Goal: Information Seeking & Learning: Learn about a topic

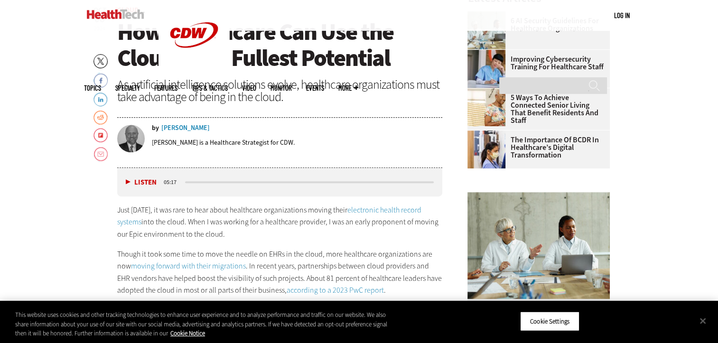
scroll to position [584, 0]
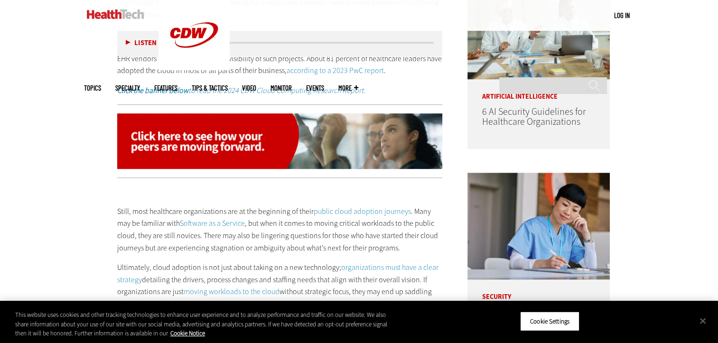
click at [284, 229] on p "Still, most healthcare organizations are at the beginning of their public cloud…" at bounding box center [280, 229] width 326 height 48
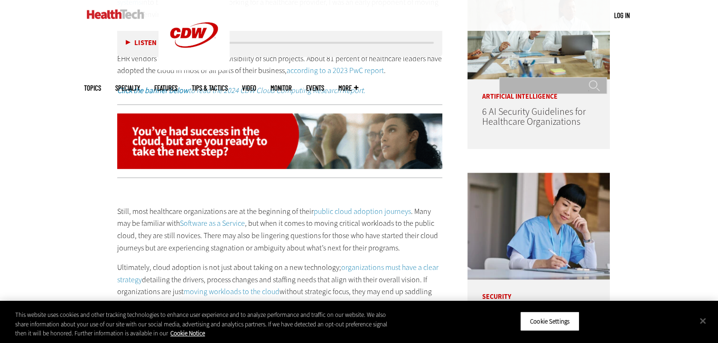
click at [566, 77] on input "Search" at bounding box center [553, 85] width 108 height 17
type input "**"
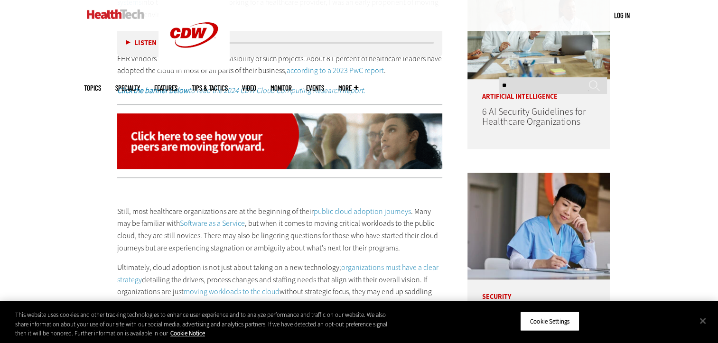
click at [361, 215] on link "public cloud adoption journeys" at bounding box center [362, 211] width 97 height 10
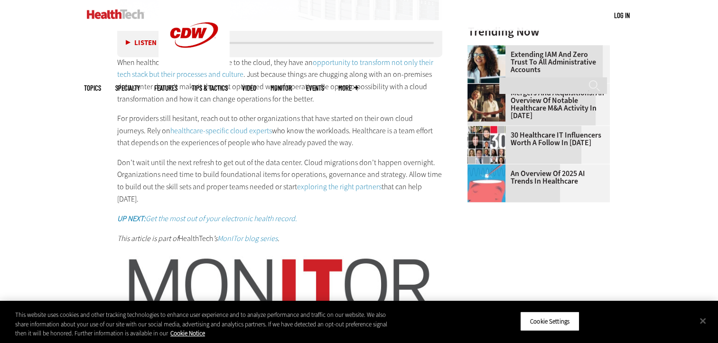
scroll to position [1497, 0]
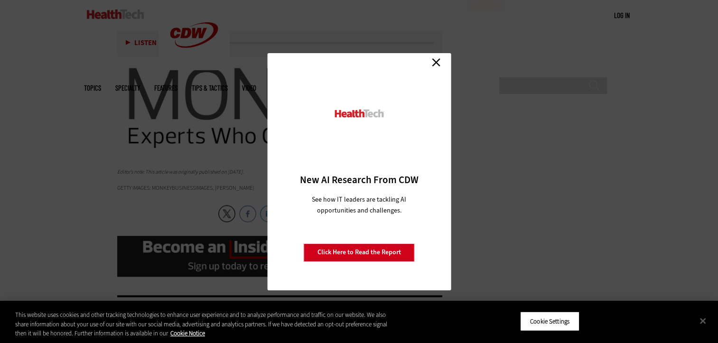
click at [72, 113] on div "Close New AI Research From CDW See how IT leaders are tackling AI opportunities…" at bounding box center [359, 171] width 718 height 343
click at [437, 60] on link "Close" at bounding box center [436, 63] width 14 height 14
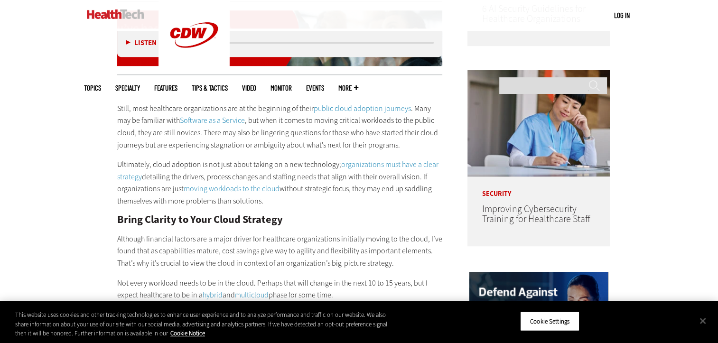
scroll to position [683, 0]
